Goal: Share content

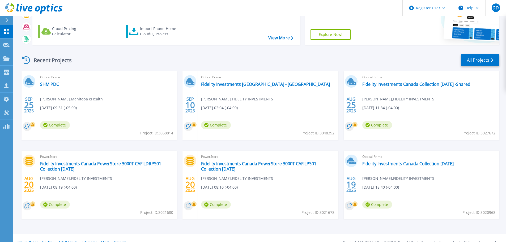
scroll to position [52, 0]
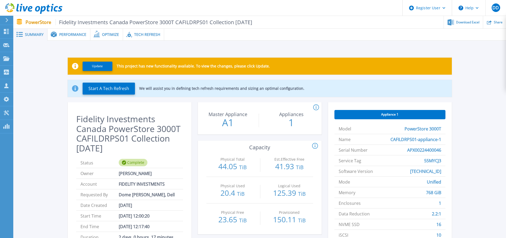
click at [109, 139] on h2 "Fidelity Investments Canada PowerStore 3000T CAFILDRPS01 Collection [DATE]" at bounding box center [129, 133] width 107 height 39
copy h2 "CAFILDRPS01"
click at [432, 158] on span "55MYCJ3" at bounding box center [432, 160] width 17 height 10
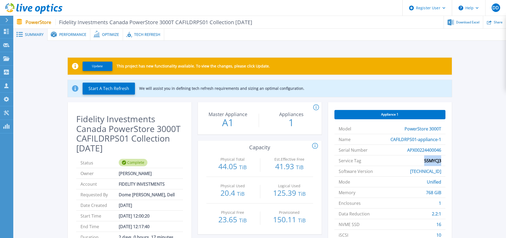
copy span "55MYCJ3"
click at [421, 148] on span "APX00224400046" at bounding box center [424, 150] width 34 height 10
copy span "APX00224400046"
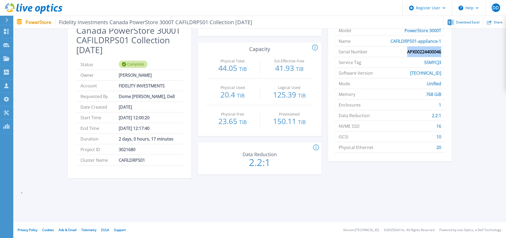
scroll to position [19, 0]
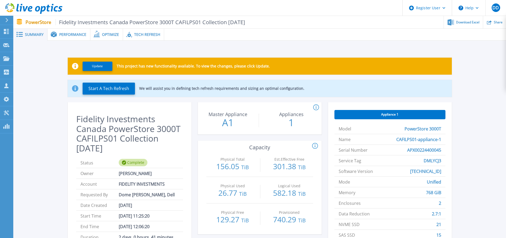
click at [190, 24] on span "Fidelity Investments Canada PowerStore 3000T CAFILPS01 Collection [DATE]" at bounding box center [150, 22] width 190 height 6
copy span "CAFILPS01"
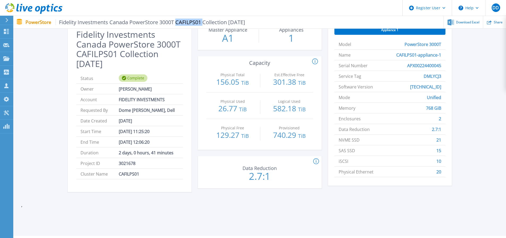
scroll to position [72, 0]
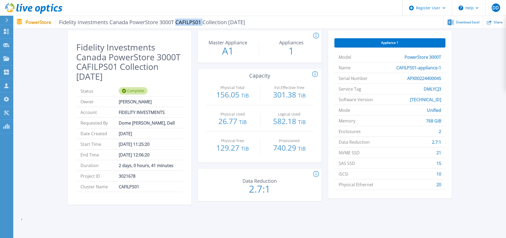
click at [432, 88] on span "DMLYCJ3" at bounding box center [432, 89] width 18 height 10
copy span "DMLYCJ3"
click at [420, 77] on span "APX00224400045" at bounding box center [424, 78] width 34 height 10
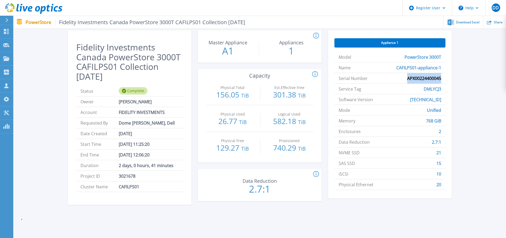
copy span "APX00224400045"
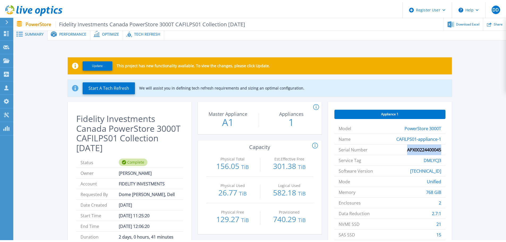
scroll to position [0, 0]
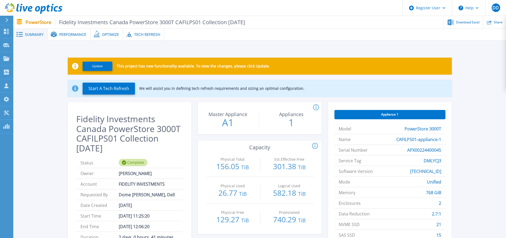
click at [75, 36] on span "Performance" at bounding box center [72, 35] width 27 height 4
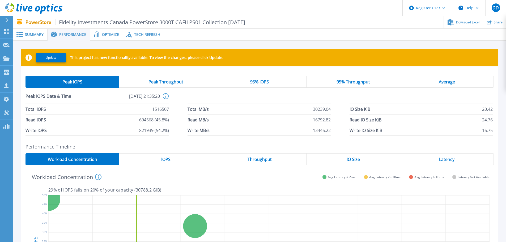
click at [104, 36] on span "Optimize" at bounding box center [110, 35] width 17 height 4
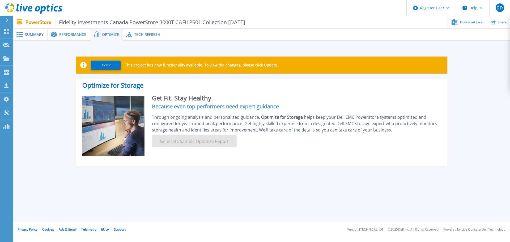
click at [143, 36] on span "Tech Refresh" at bounding box center [147, 35] width 26 height 4
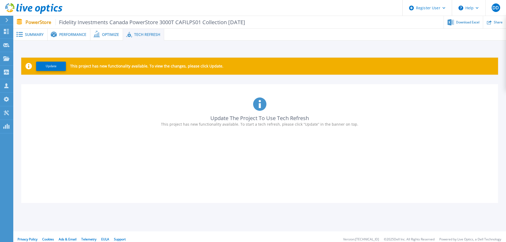
click at [104, 36] on span "Optimize" at bounding box center [110, 35] width 17 height 4
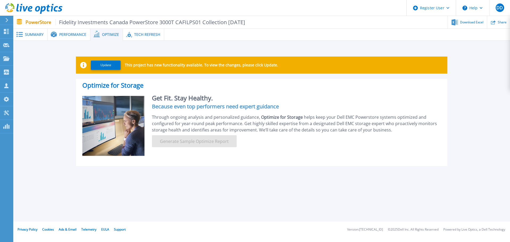
click at [71, 34] on span "Performance" at bounding box center [72, 35] width 27 height 4
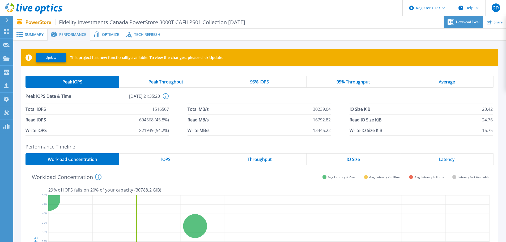
click at [466, 23] on span "Download Excel" at bounding box center [467, 21] width 23 height 3
click at [24, 32] on span at bounding box center [19, 34] width 12 height 5
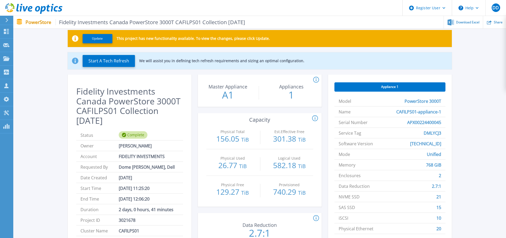
scroll to position [27, 0]
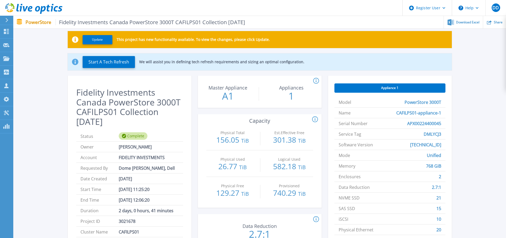
click at [438, 135] on span "DMLYCJ3" at bounding box center [432, 134] width 18 height 10
copy span "DMLYCJ3"
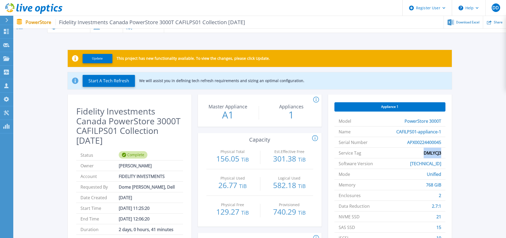
scroll to position [0, 0]
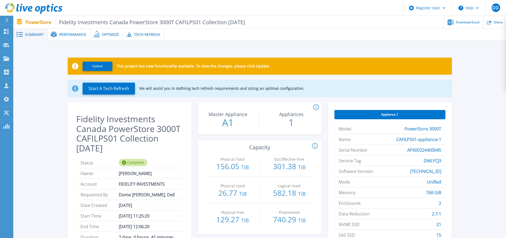
click at [424, 148] on span "APX00224400045" at bounding box center [424, 150] width 34 height 10
click at [434, 158] on span "DMLYCJ3" at bounding box center [432, 160] width 18 height 10
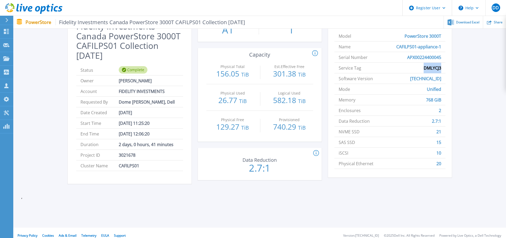
scroll to position [98, 0]
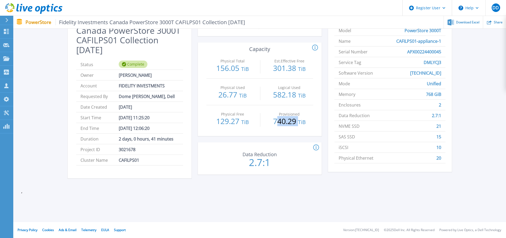
drag, startPoint x: 276, startPoint y: 124, endPoint x: 298, endPoint y: 123, distance: 22.0
click at [298, 123] on p "740.29 TiB" at bounding box center [289, 121] width 48 height 8
click at [276, 124] on p "740.29 TiB" at bounding box center [289, 121] width 48 height 8
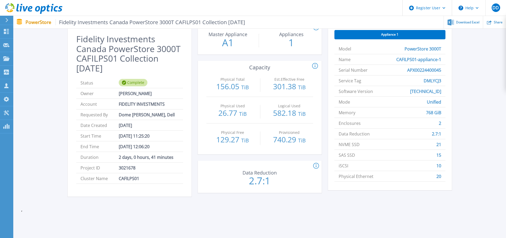
scroll to position [45, 0]
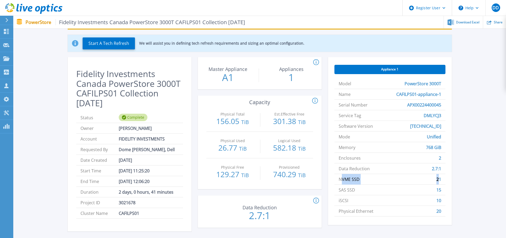
drag, startPoint x: 341, startPoint y: 180, endPoint x: 438, endPoint y: 178, distance: 96.9
click at [438, 178] on li "NVME SSD 21" at bounding box center [389, 179] width 111 height 11
click at [441, 159] on span "2" at bounding box center [439, 158] width 2 height 10
click at [495, 21] on span "Share" at bounding box center [497, 21] width 9 height 3
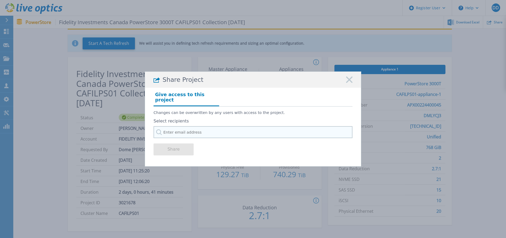
click at [215, 132] on input "text" at bounding box center [252, 132] width 199 height 12
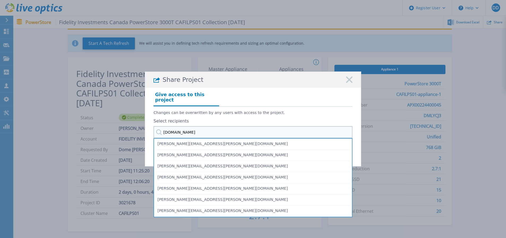
type input "[PERSON_NAME].coo"
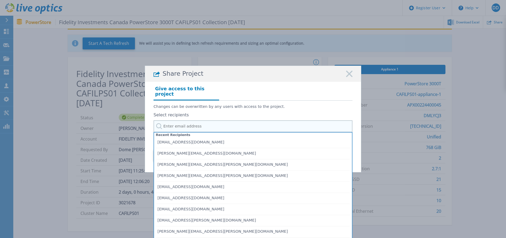
click at [209, 123] on input "text" at bounding box center [252, 126] width 199 height 12
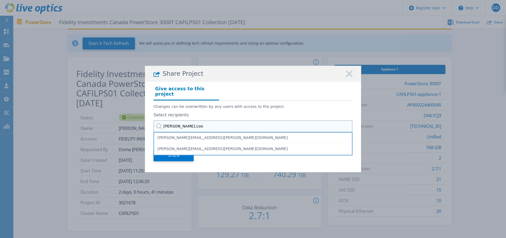
drag, startPoint x: 209, startPoint y: 123, endPoint x: 160, endPoint y: 124, distance: 49.9
click at [160, 124] on div "Select recipients [PERSON_NAME].[PERSON_NAME] [PERSON_NAME][EMAIL_ADDRESS][PERS…" at bounding box center [252, 128] width 199 height 31
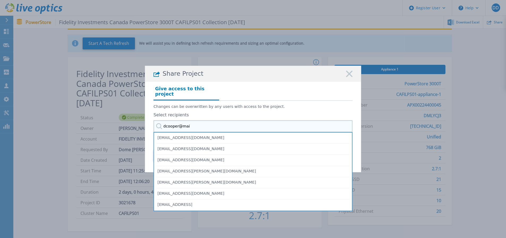
type input "dcooper@main"
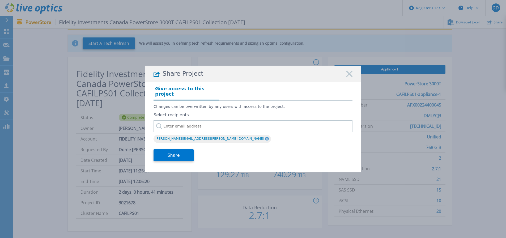
click at [213, 155] on div "Share" at bounding box center [252, 154] width 199 height 21
click at [182, 152] on button "Share" at bounding box center [173, 155] width 40 height 12
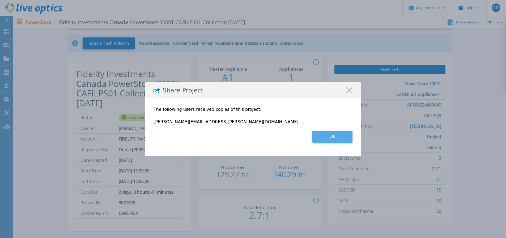
click at [338, 136] on button "Ok" at bounding box center [332, 137] width 40 height 12
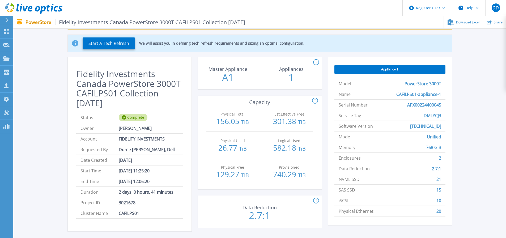
click at [428, 117] on span "DMLYCJ3" at bounding box center [432, 115] width 18 height 10
copy span "DMLYCJ3"
click at [415, 105] on span "APX00224400045" at bounding box center [424, 105] width 34 height 10
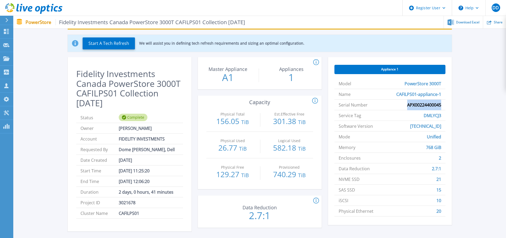
copy span "APX00224400045"
drag, startPoint x: 436, startPoint y: 180, endPoint x: 443, endPoint y: 179, distance: 6.7
click at [443, 179] on li "NVME SSD 21" at bounding box center [389, 179] width 111 height 11
drag, startPoint x: 437, startPoint y: 191, endPoint x: 440, endPoint y: 191, distance: 3.2
click at [440, 191] on span "15" at bounding box center [438, 189] width 5 height 10
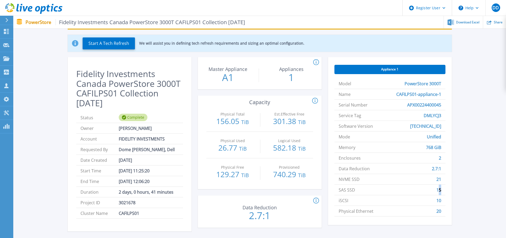
click at [440, 191] on span "15" at bounding box center [438, 189] width 5 height 10
drag, startPoint x: 436, startPoint y: 191, endPoint x: 441, endPoint y: 191, distance: 4.8
click at [441, 191] on span "15" at bounding box center [438, 189] width 5 height 10
drag, startPoint x: 435, startPoint y: 183, endPoint x: 440, endPoint y: 183, distance: 5.0
click at [440, 183] on li "NVME SSD 21" at bounding box center [389, 179] width 111 height 11
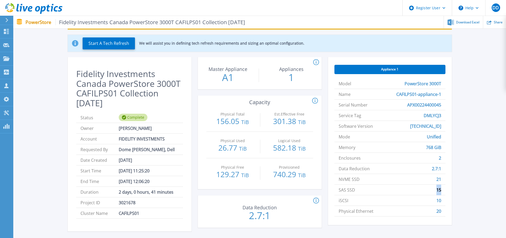
drag, startPoint x: 436, startPoint y: 189, endPoint x: 444, endPoint y: 190, distance: 8.8
click at [444, 190] on li "SAS SSD 15" at bounding box center [389, 189] width 111 height 11
drag, startPoint x: 437, startPoint y: 180, endPoint x: 444, endPoint y: 179, distance: 7.2
click at [444, 179] on li "NVME SSD 21" at bounding box center [389, 179] width 111 height 11
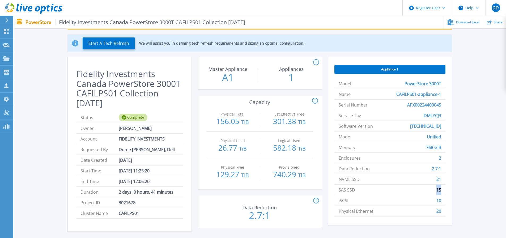
drag, startPoint x: 438, startPoint y: 190, endPoint x: 444, endPoint y: 190, distance: 6.6
click at [444, 190] on li "SAS SSD 15" at bounding box center [389, 189] width 111 height 11
click at [438, 190] on span "15" at bounding box center [438, 189] width 5 height 10
drag, startPoint x: 436, startPoint y: 190, endPoint x: 443, endPoint y: 191, distance: 6.9
click at [443, 191] on li "SAS SSD 15" at bounding box center [389, 189] width 111 height 11
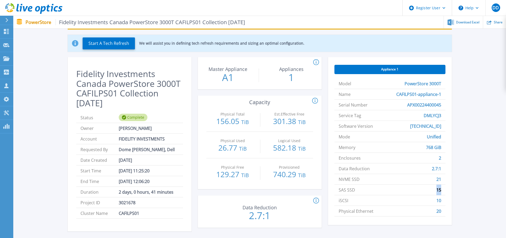
click at [444, 190] on li "SAS SSD 15" at bounding box center [389, 189] width 111 height 11
drag, startPoint x: 436, startPoint y: 190, endPoint x: 442, endPoint y: 190, distance: 6.1
click at [442, 190] on li "SAS SSD 15" at bounding box center [389, 189] width 111 height 11
click at [439, 191] on span "15" at bounding box center [438, 189] width 5 height 10
drag, startPoint x: 433, startPoint y: 191, endPoint x: 443, endPoint y: 189, distance: 9.9
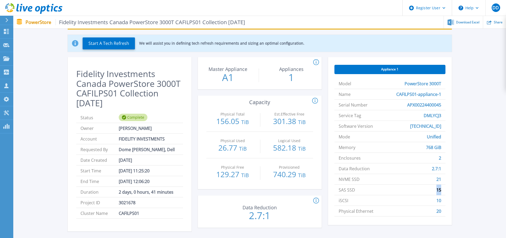
click at [443, 189] on li "SAS SSD 15" at bounding box center [389, 189] width 111 height 11
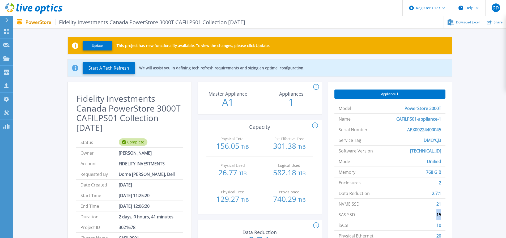
scroll to position [27, 0]
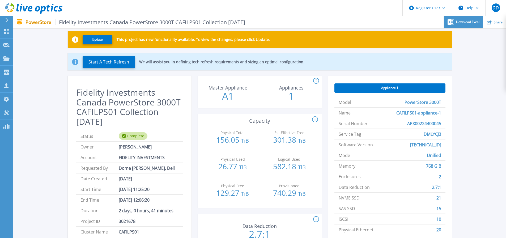
click at [472, 23] on span "Download Excel" at bounding box center [467, 21] width 23 height 3
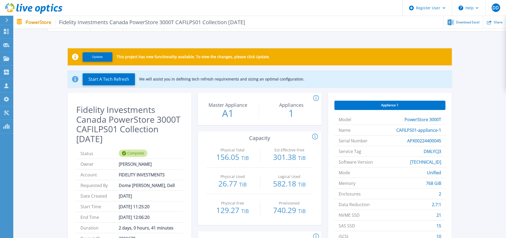
scroll to position [0, 0]
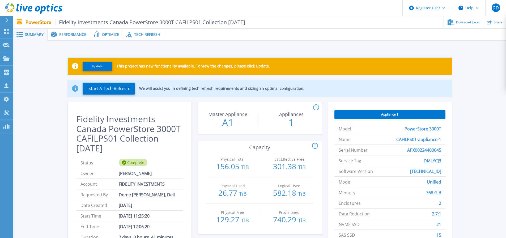
click at [75, 31] on div "Performance" at bounding box center [69, 35] width 43 height 12
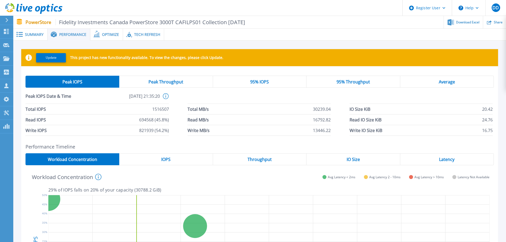
click at [145, 76] on div "Peak Throughput" at bounding box center [165, 82] width 93 height 12
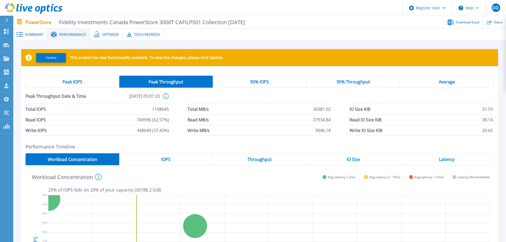
click at [259, 83] on span "95% IOPS" at bounding box center [259, 82] width 19 height 4
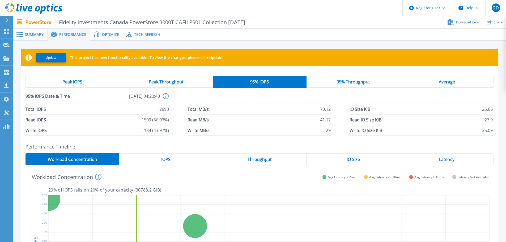
click at [371, 81] on div "95% Throughput" at bounding box center [353, 82] width 94 height 12
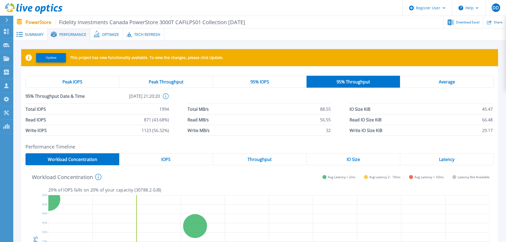
click at [430, 81] on div "Average" at bounding box center [447, 82] width 94 height 12
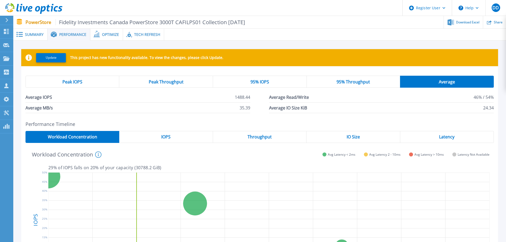
click at [179, 140] on div "IOPS" at bounding box center [165, 137] width 93 height 12
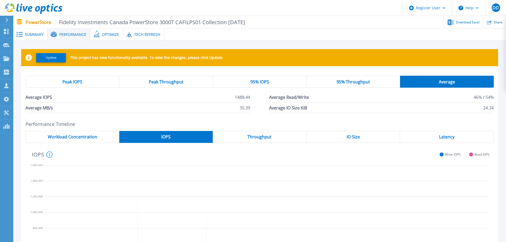
click at [91, 135] on span "Workload Concentration" at bounding box center [72, 137] width 49 height 4
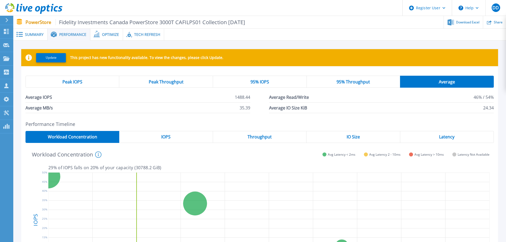
click at [26, 39] on div "Summary" at bounding box center [30, 35] width 34 height 12
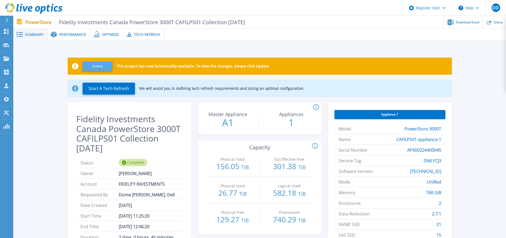
click at [99, 66] on button "Update" at bounding box center [98, 66] width 30 height 9
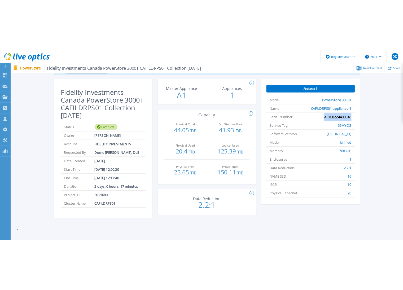
scroll to position [72, 0]
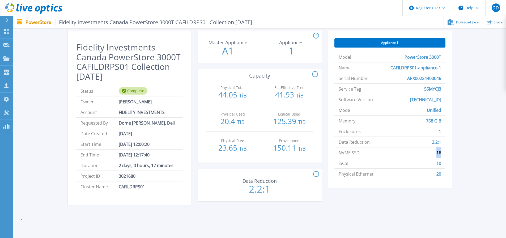
drag, startPoint x: 437, startPoint y: 154, endPoint x: 442, endPoint y: 154, distance: 5.8
click at [442, 154] on li "NVME SSD 16" at bounding box center [389, 152] width 111 height 11
